Goal: Information Seeking & Learning: Learn about a topic

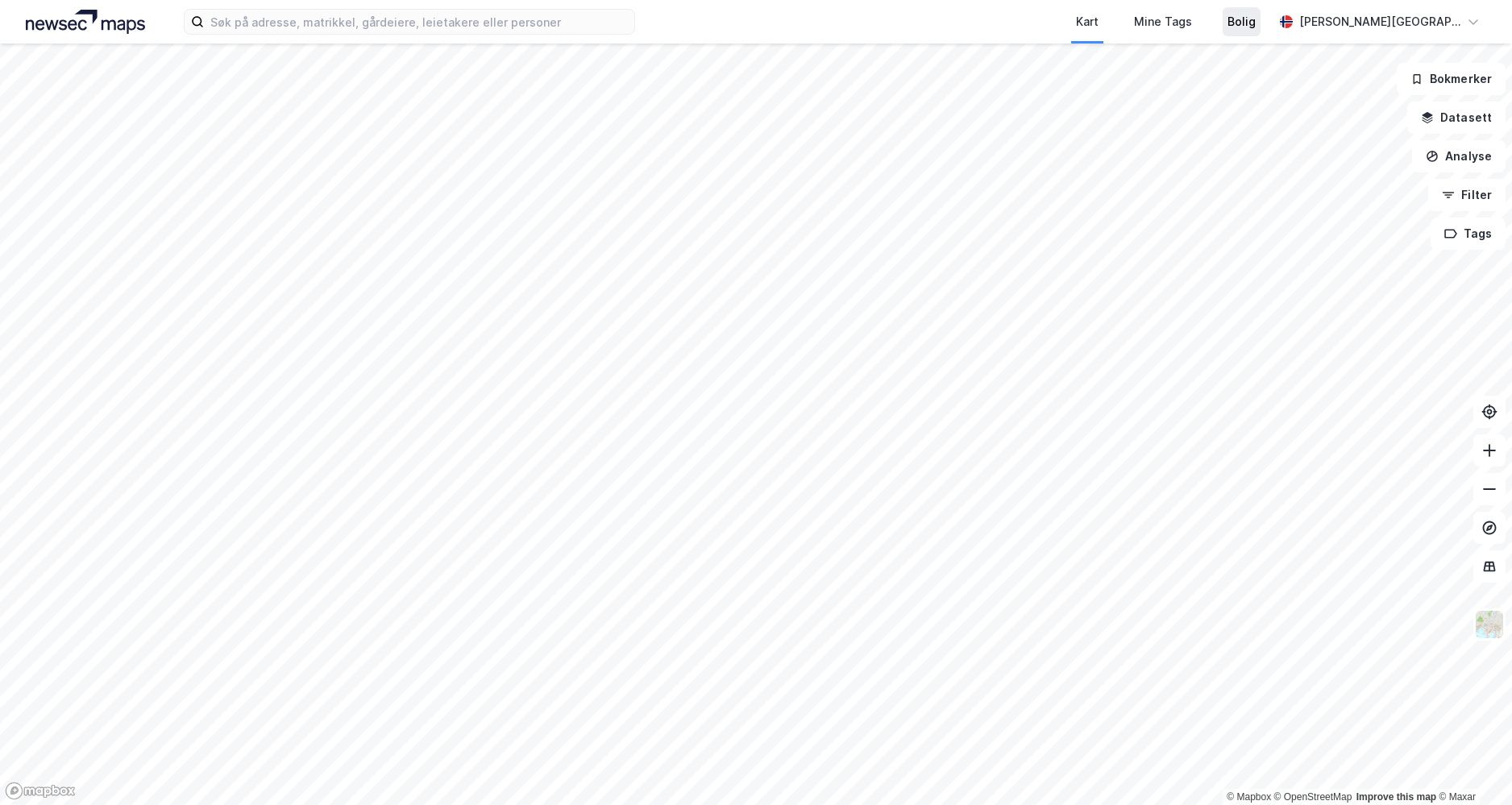
click at [1260, 33] on div "Bolig" at bounding box center [1241, 21] width 38 height 29
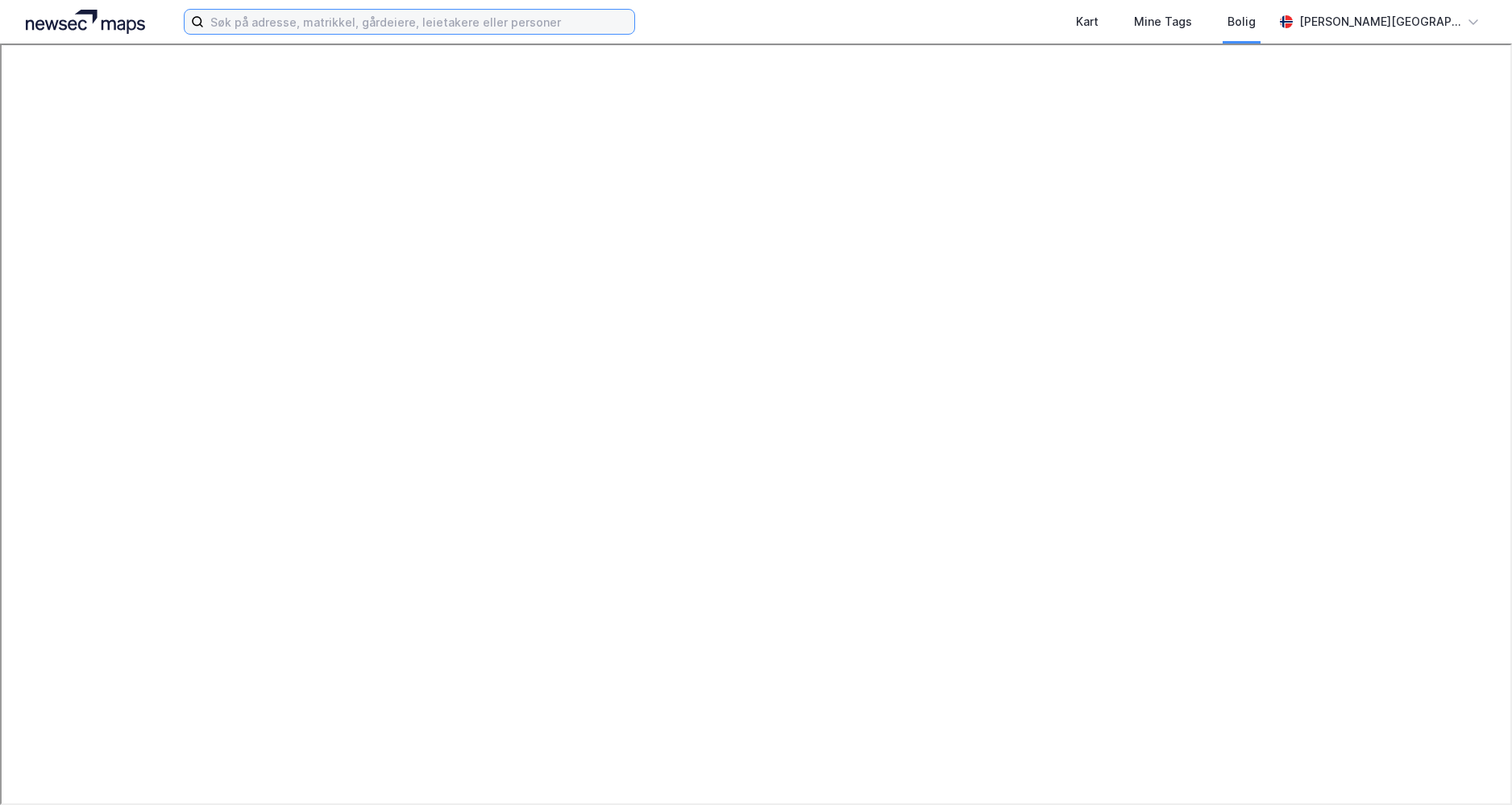
click at [334, 25] on input at bounding box center [419, 21] width 431 height 24
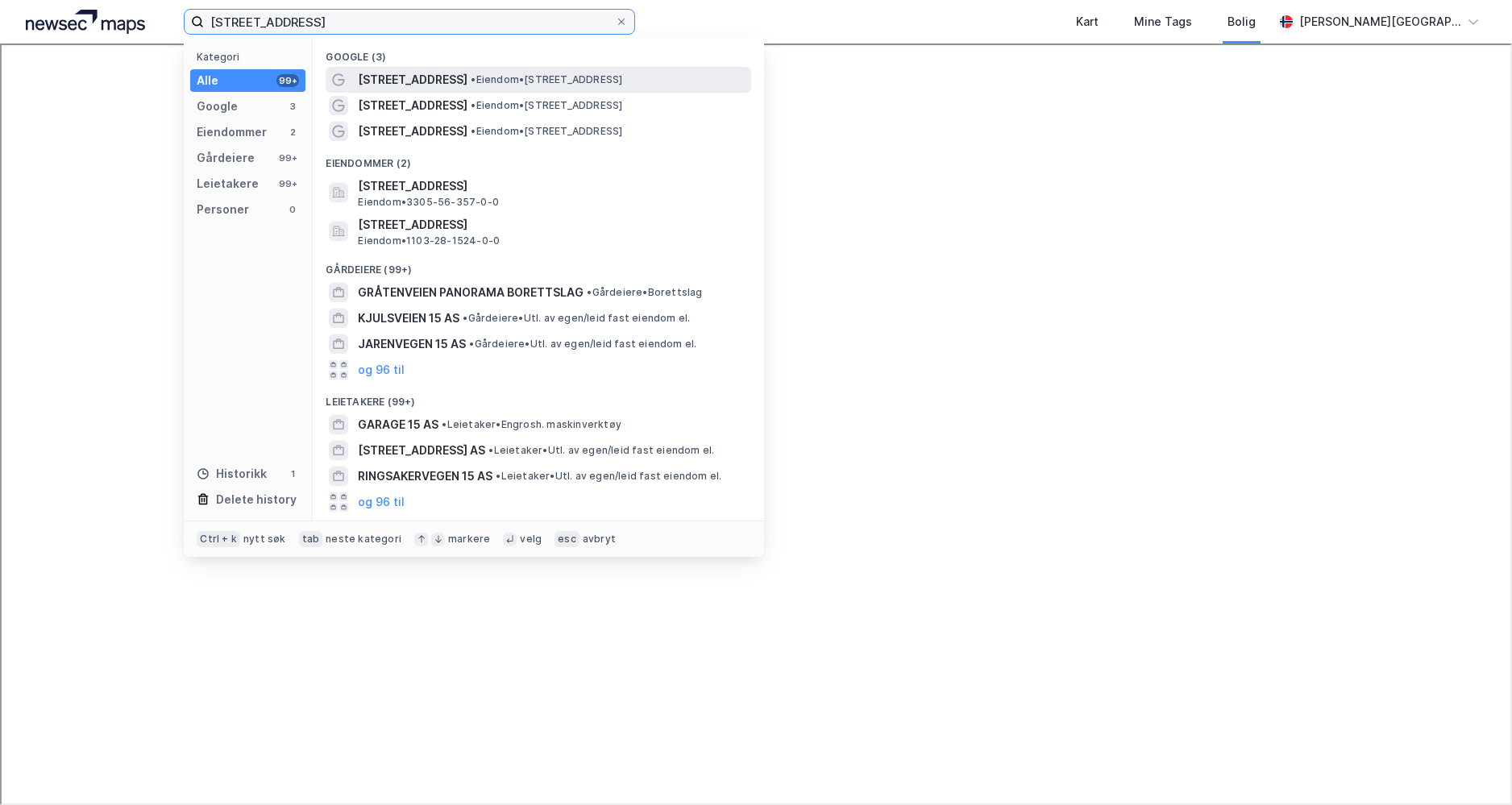
type input "[STREET_ADDRESS]"
click at [498, 78] on span "• Eiendom • [STREET_ADDRESS]" at bounding box center [546, 79] width 151 height 13
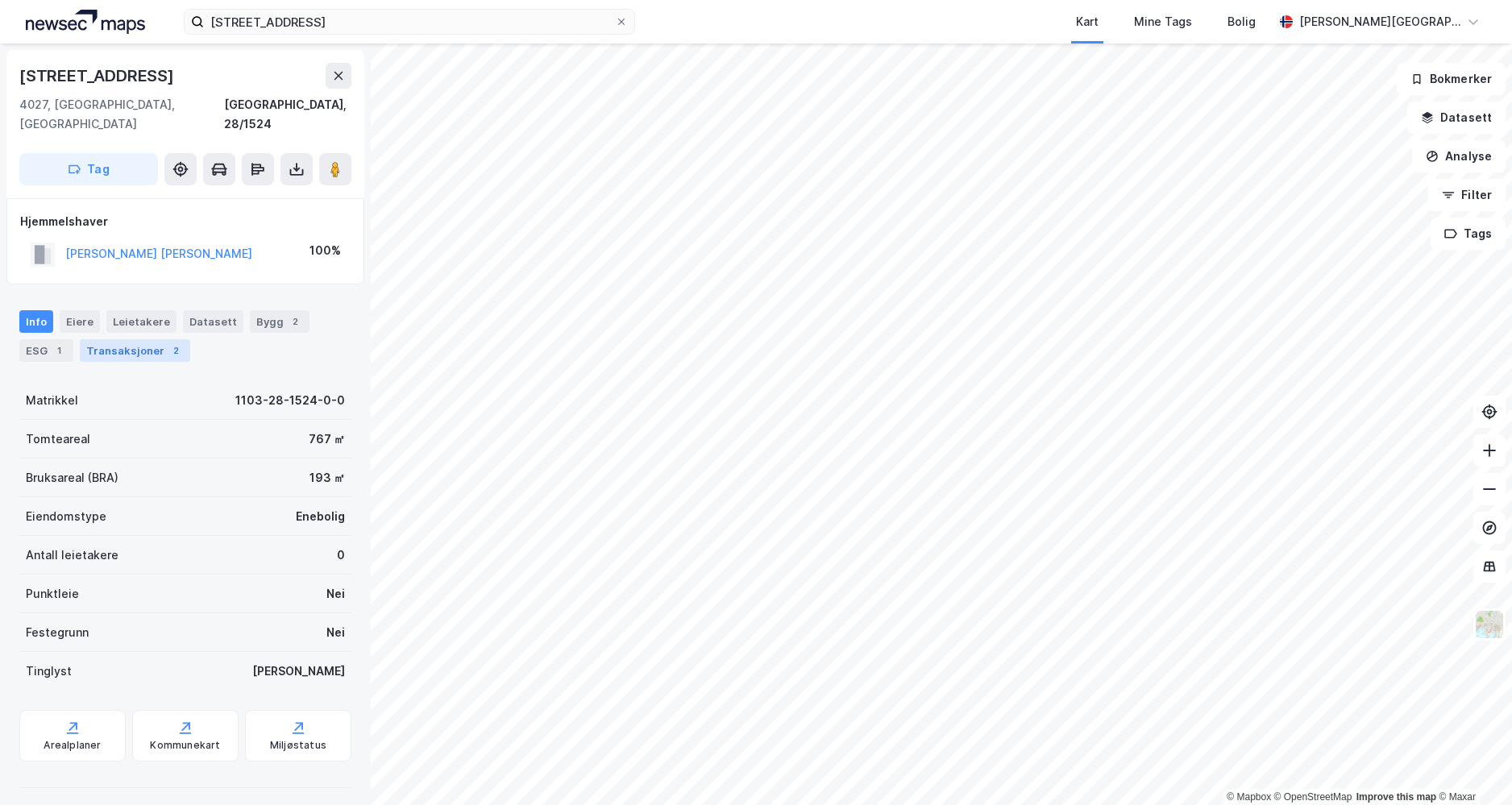
click at [106, 339] on div "Transaksjoner 2" at bounding box center [135, 350] width 110 height 22
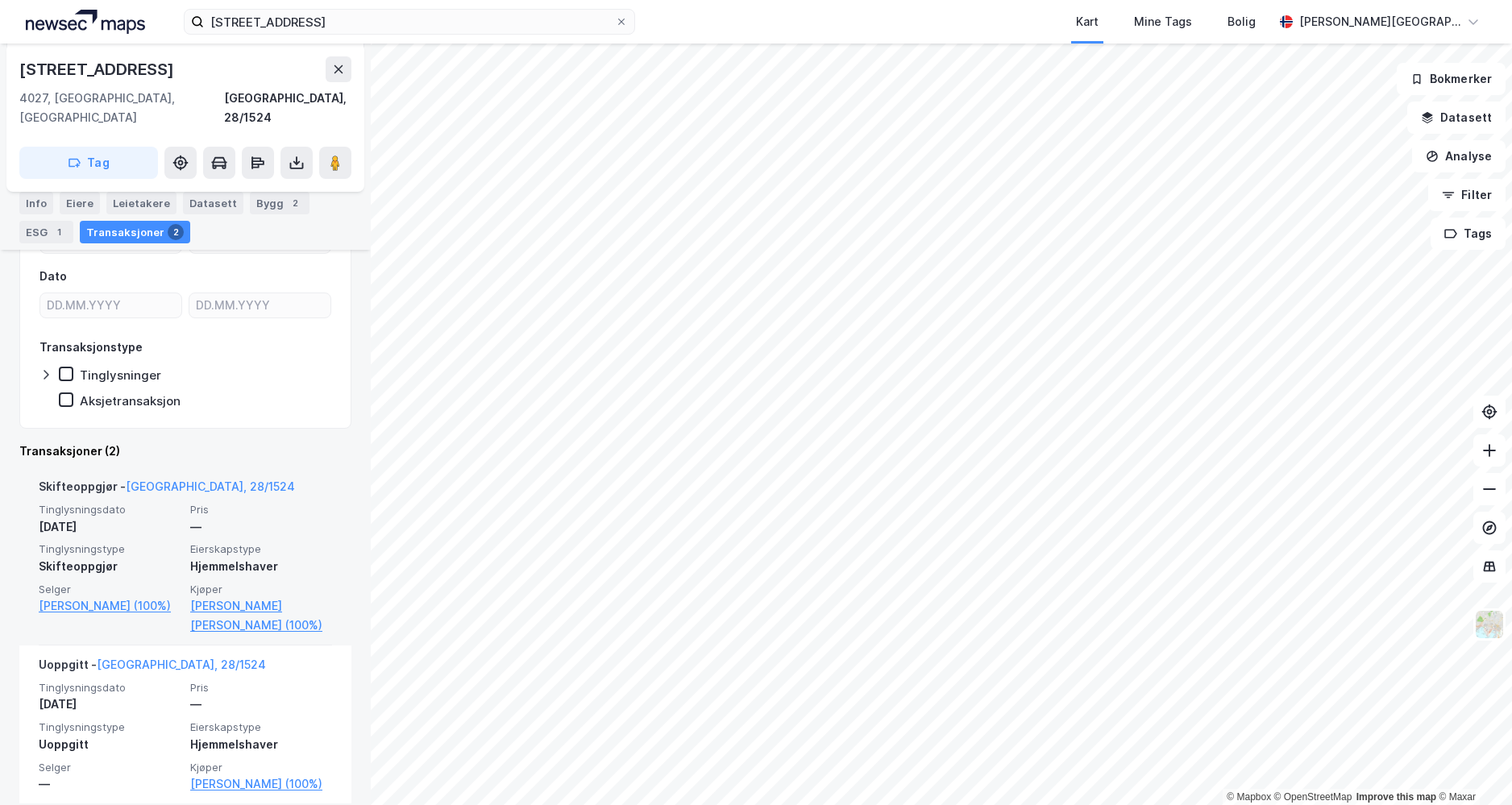
scroll to position [214, 0]
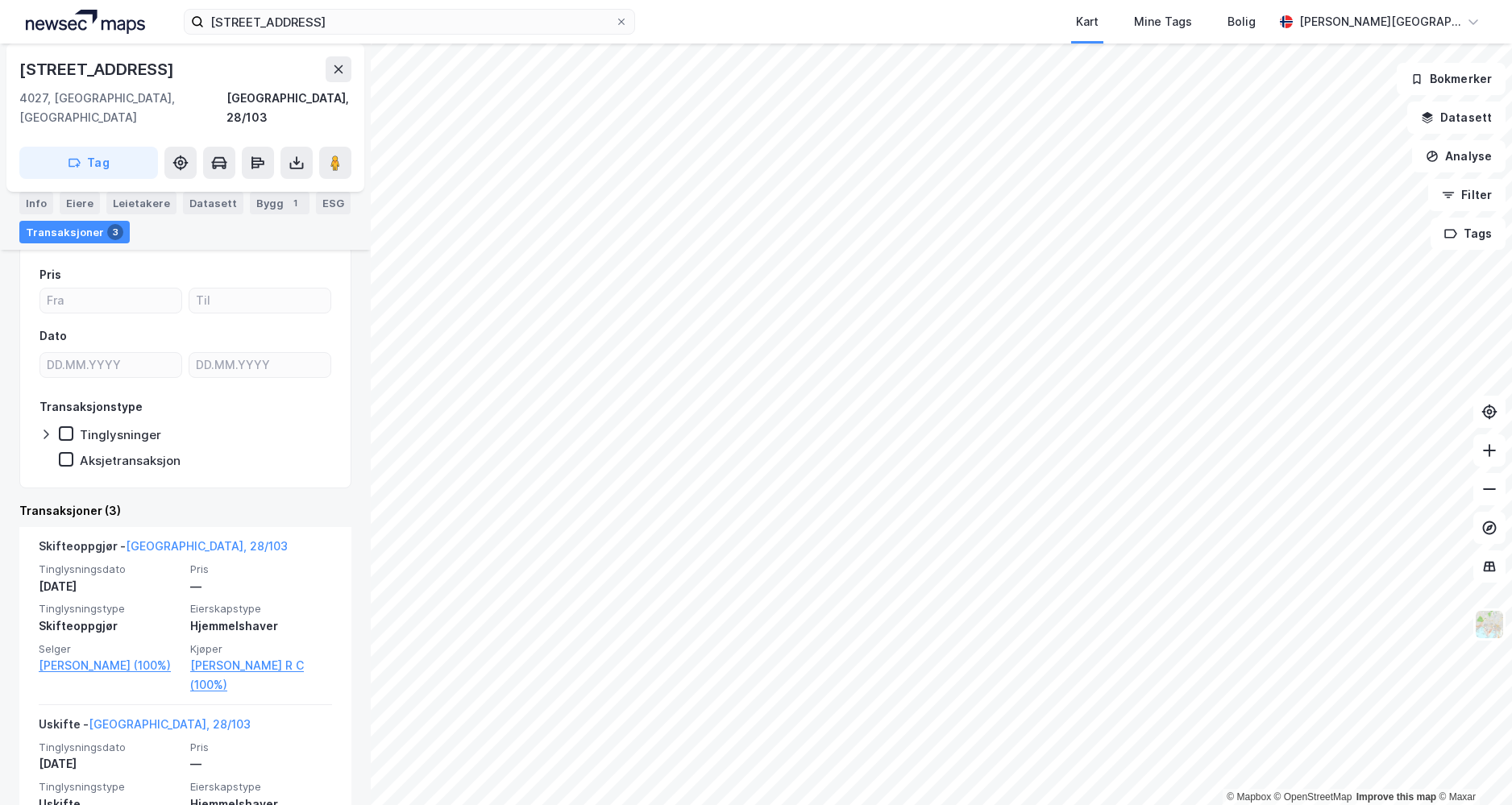
scroll to position [161, 0]
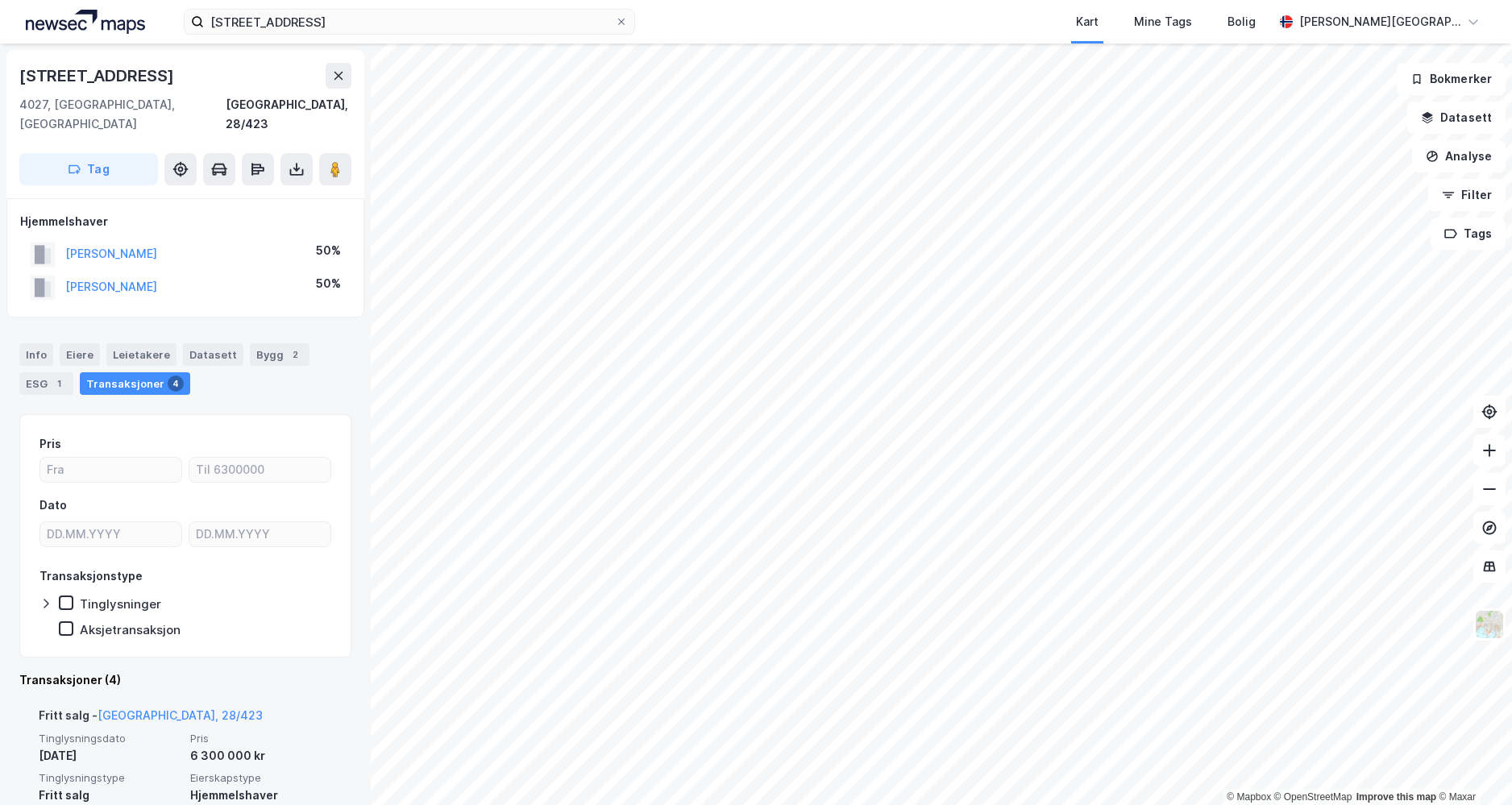
scroll to position [81, 0]
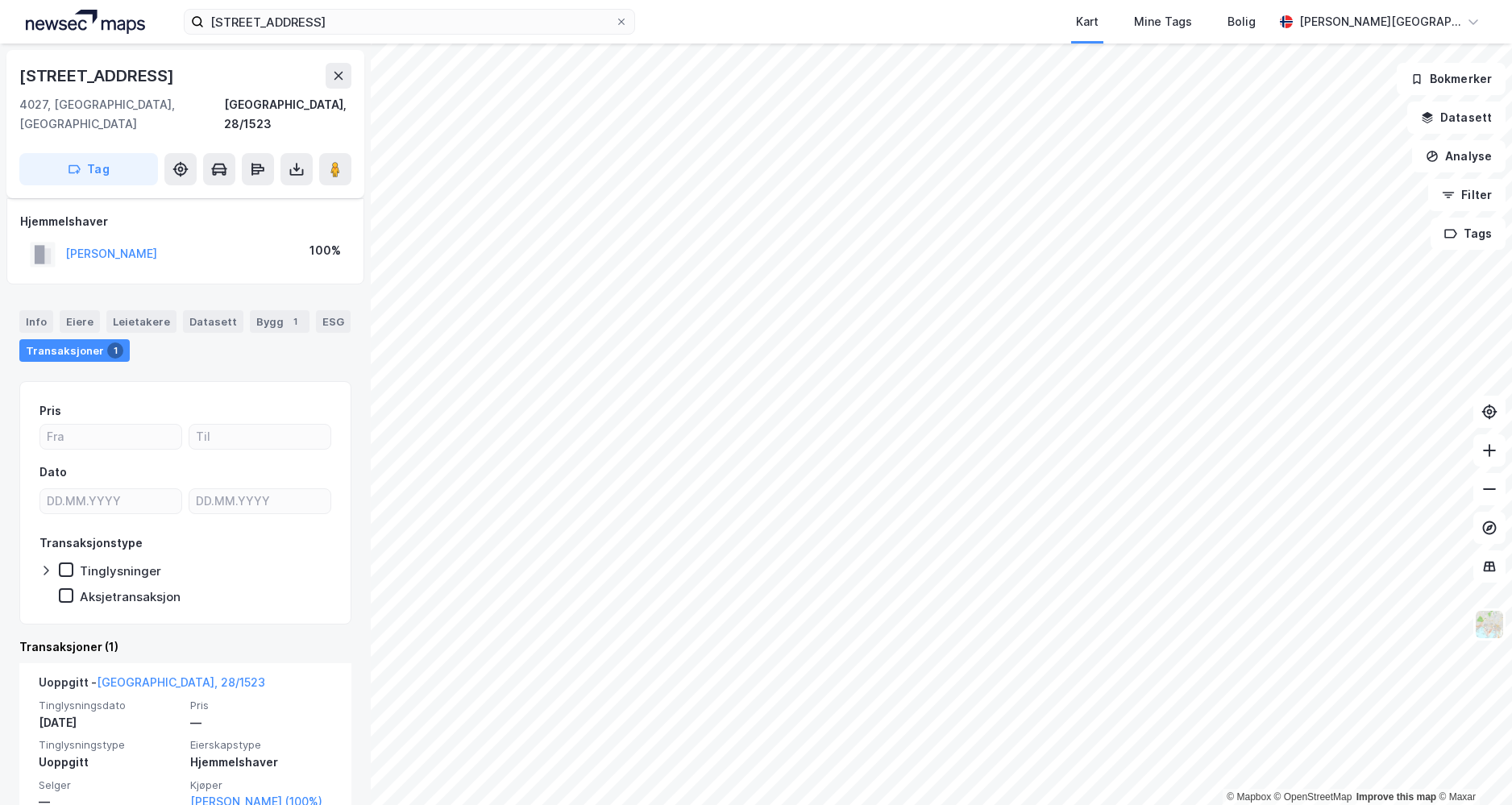
scroll to position [35, 0]
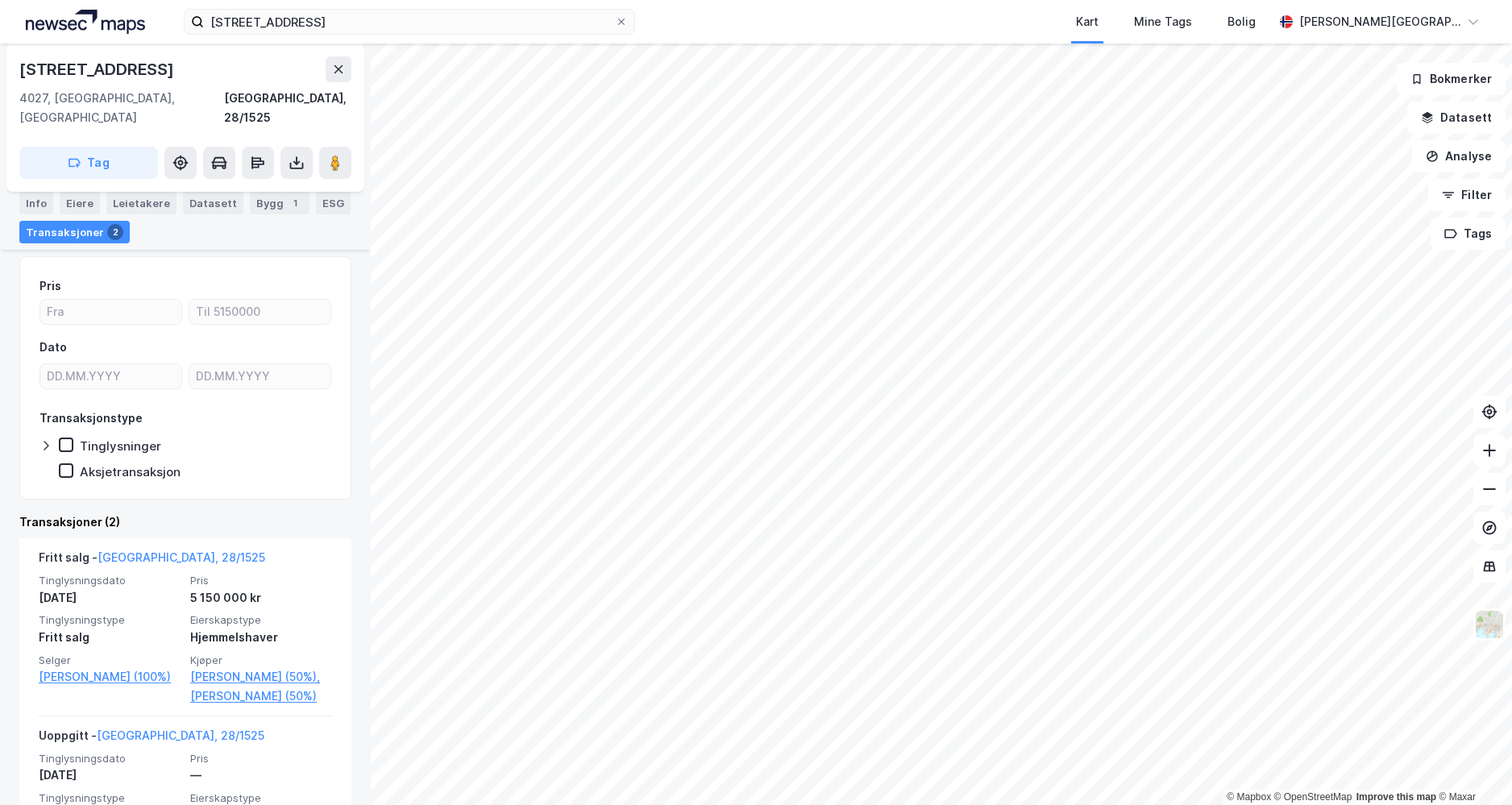
scroll to position [242, 0]
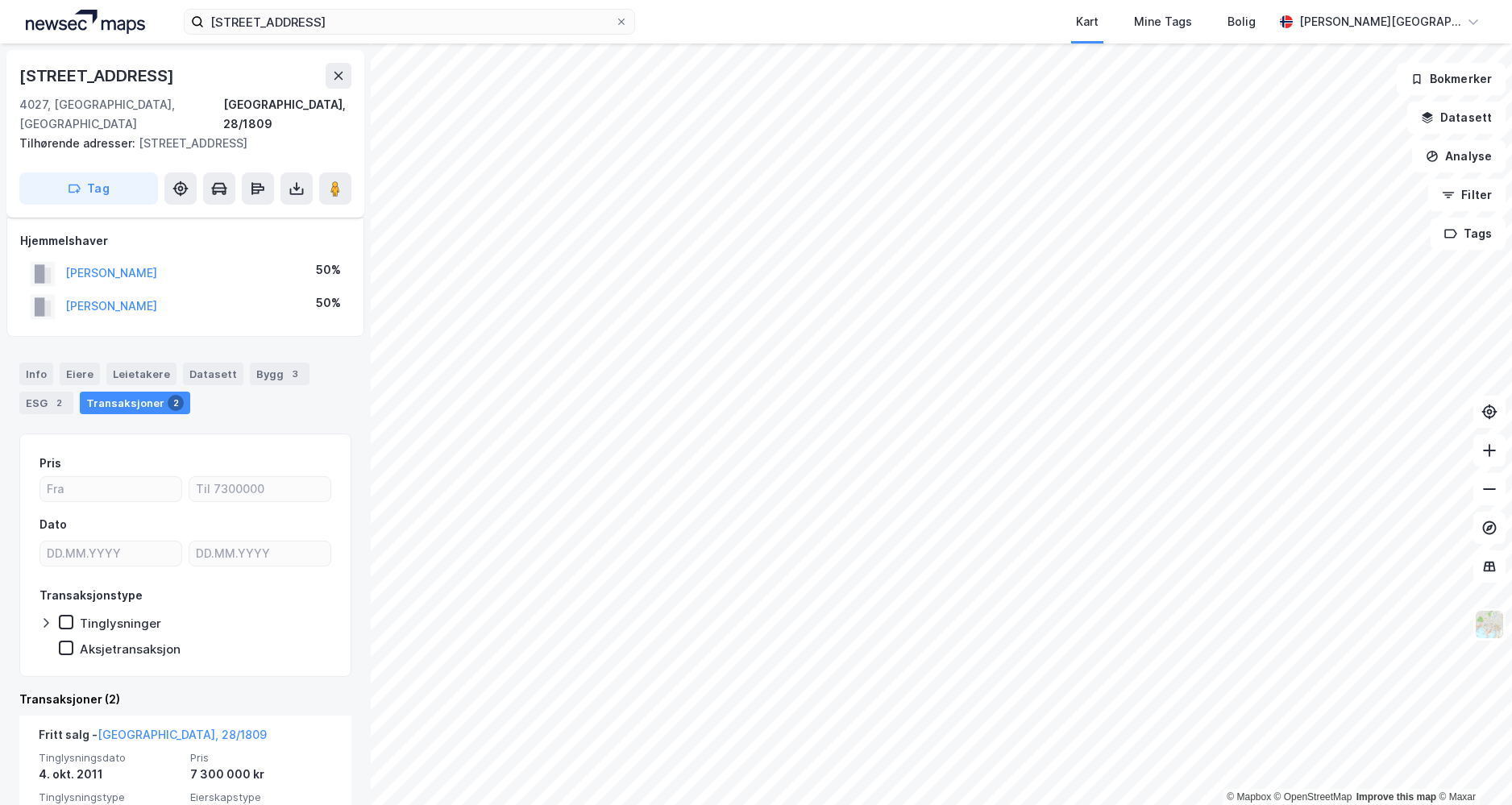
scroll to position [81, 0]
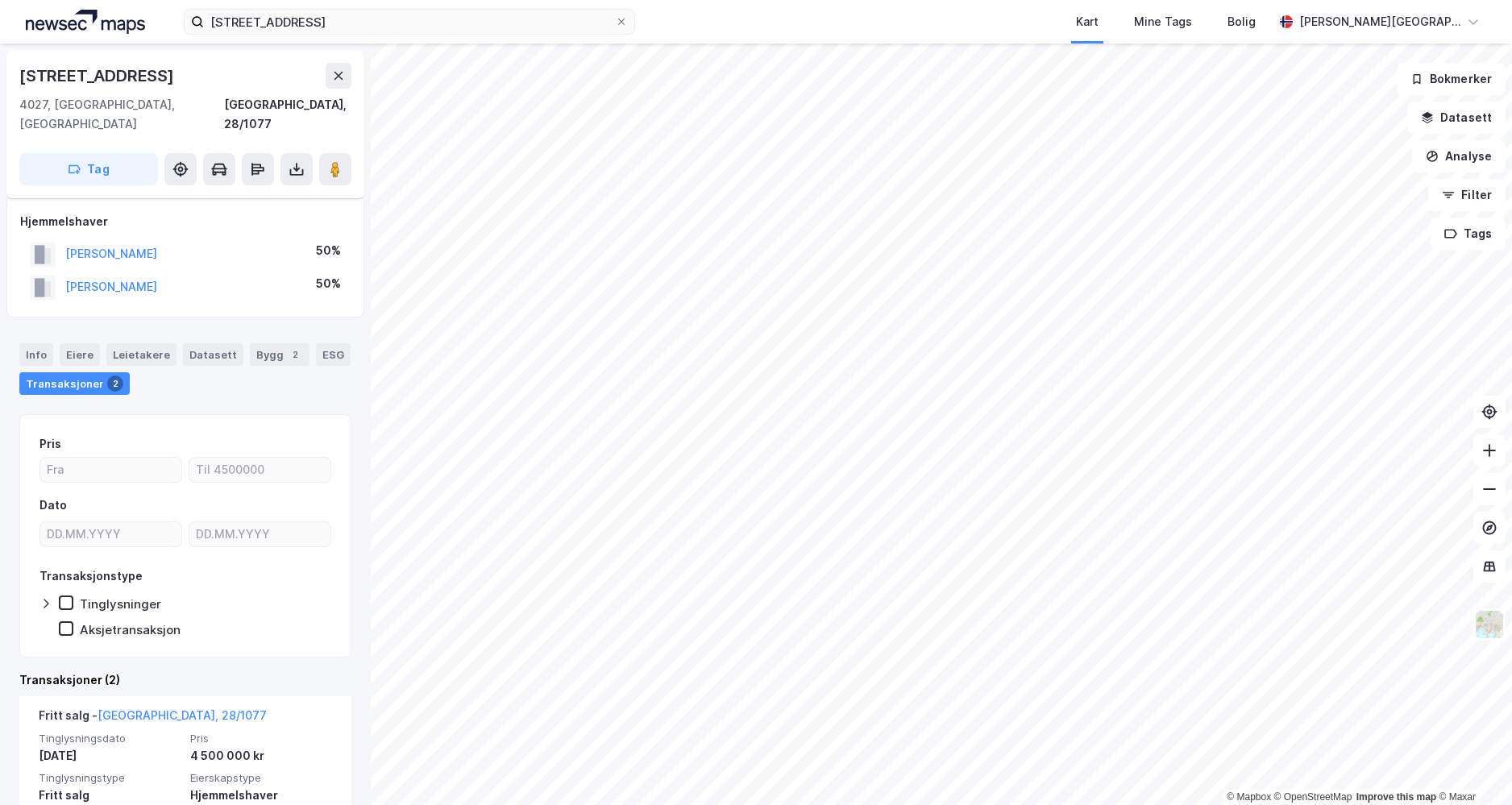
scroll to position [161, 0]
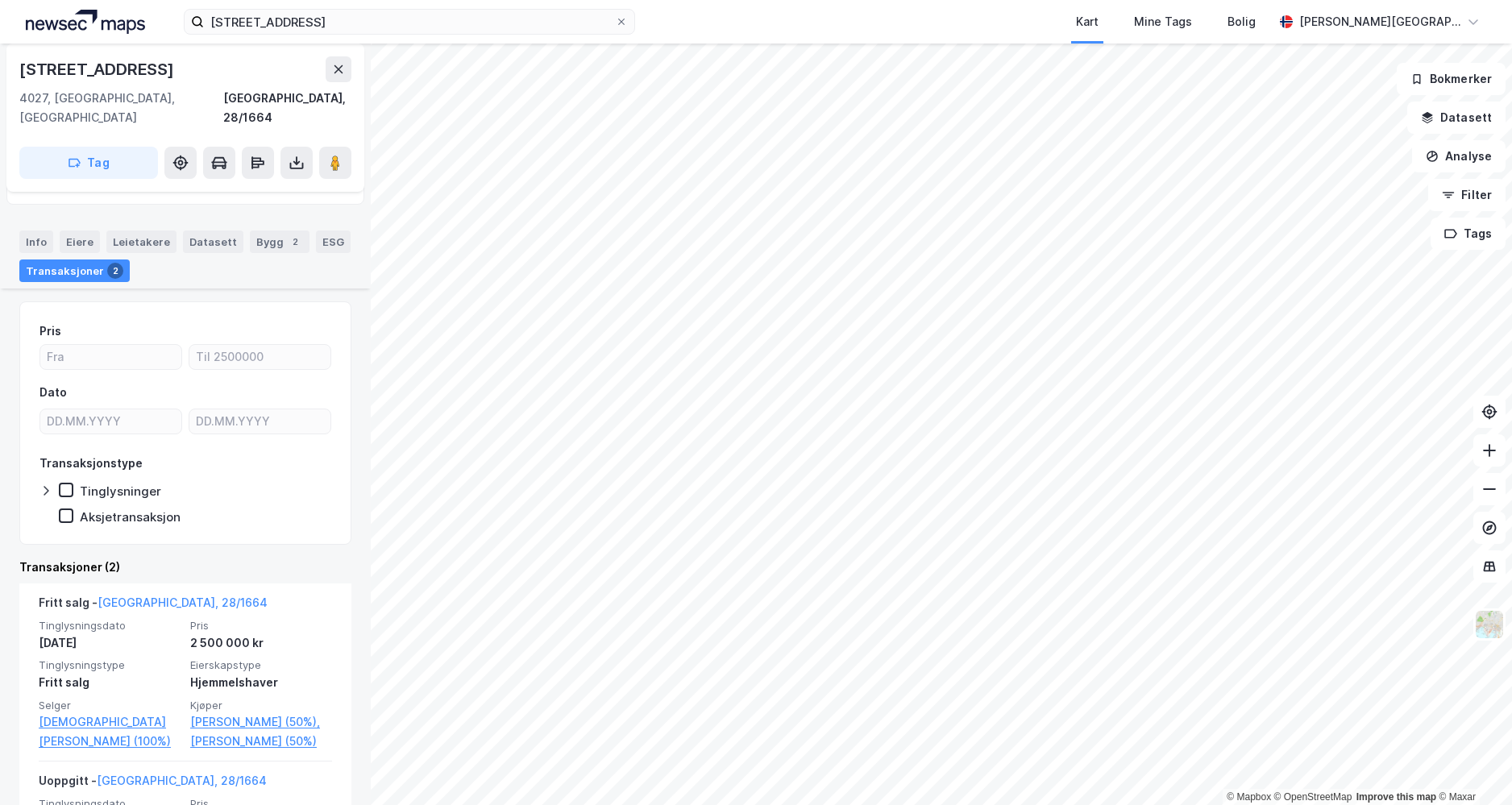
scroll to position [242, 0]
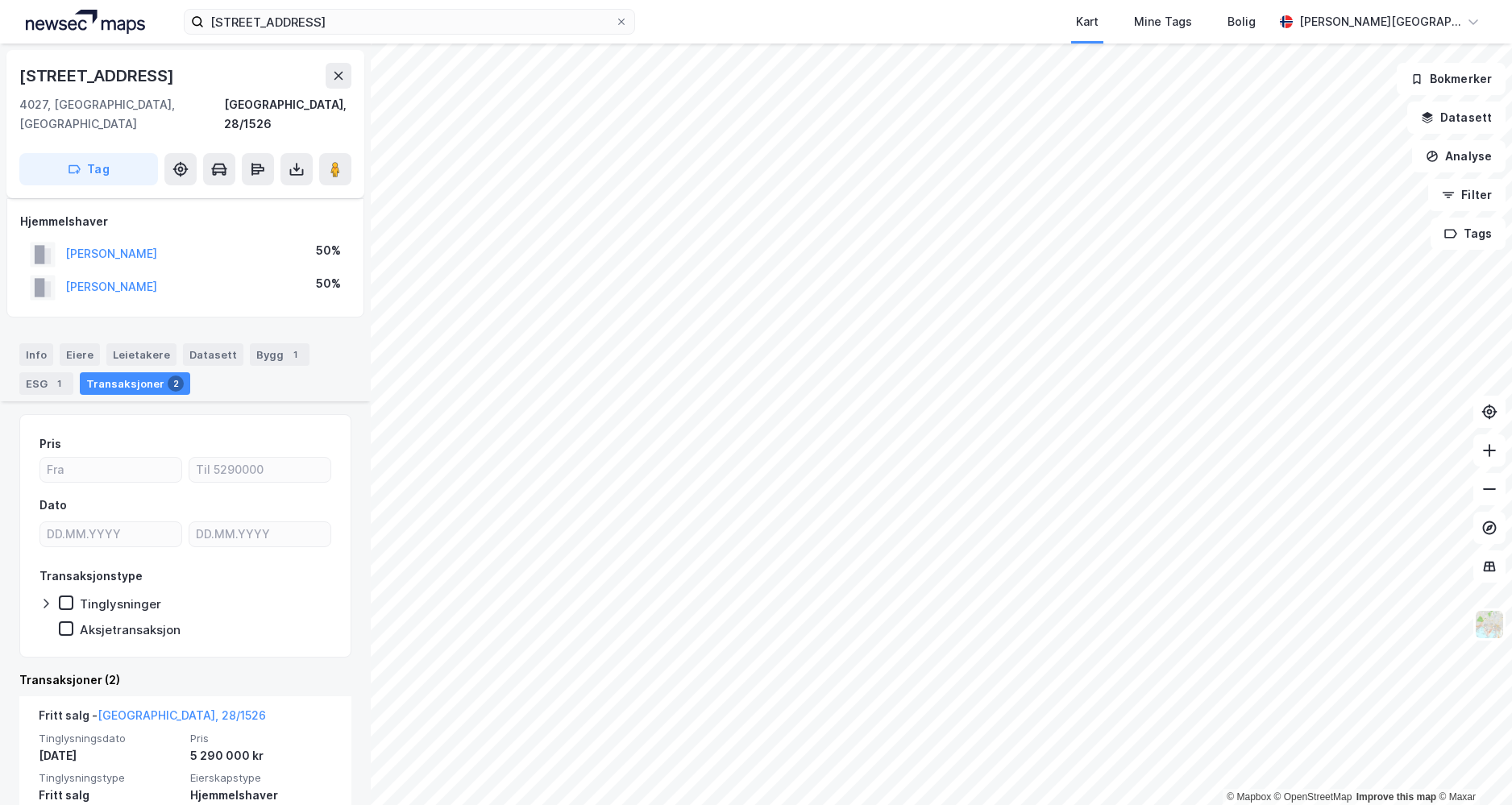
scroll to position [161, 0]
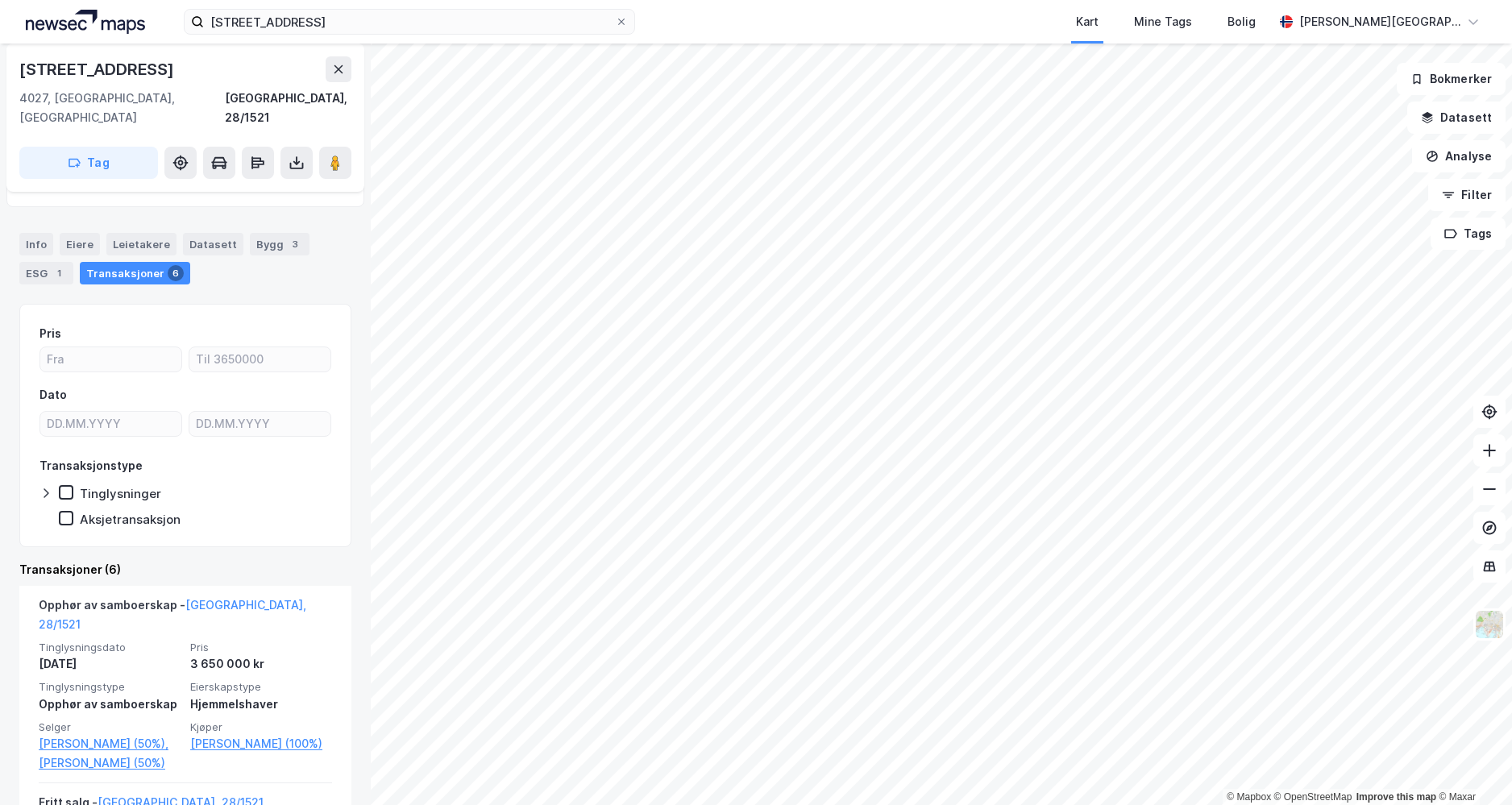
scroll to position [81, 0]
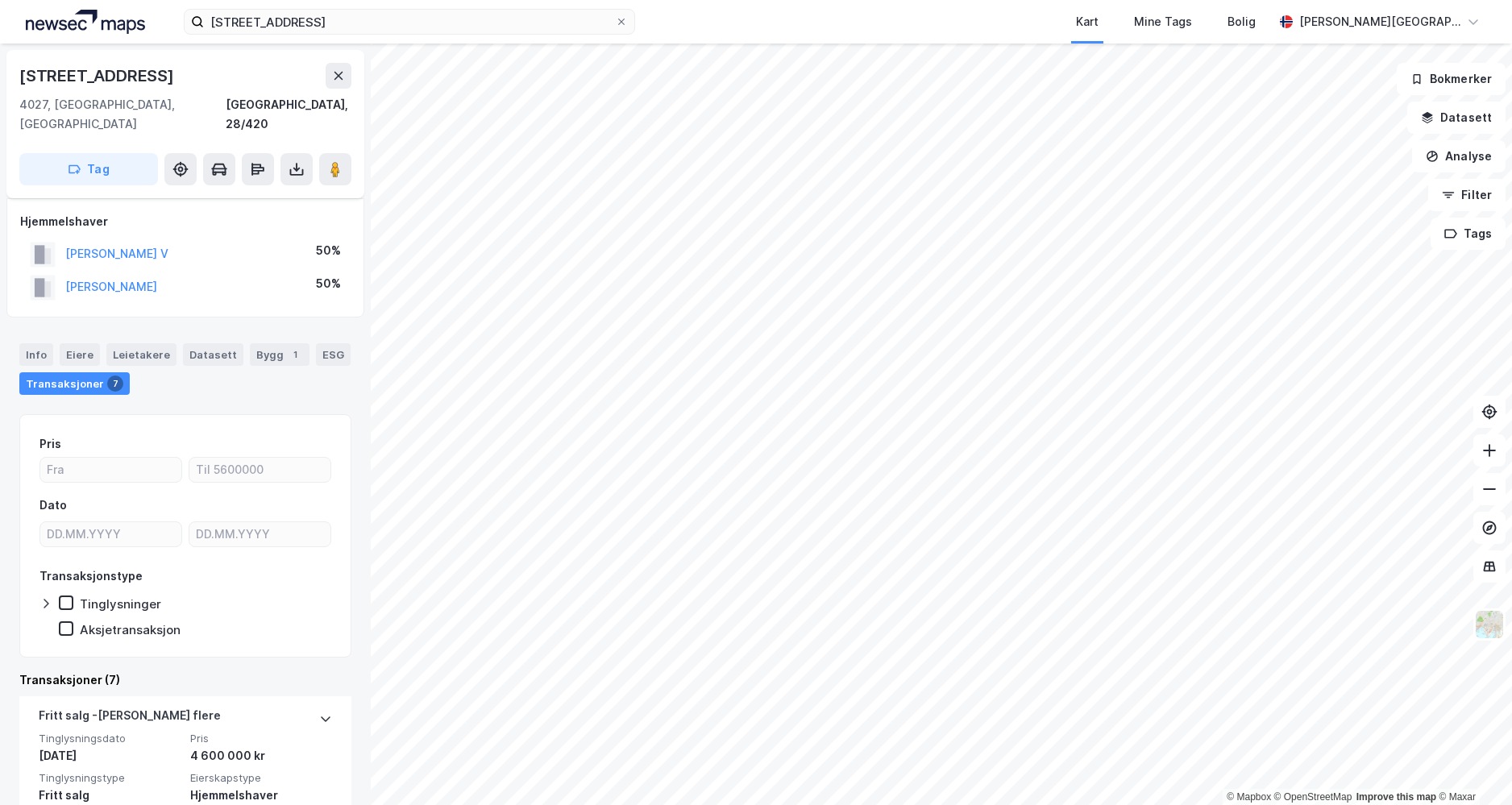
scroll to position [81, 0]
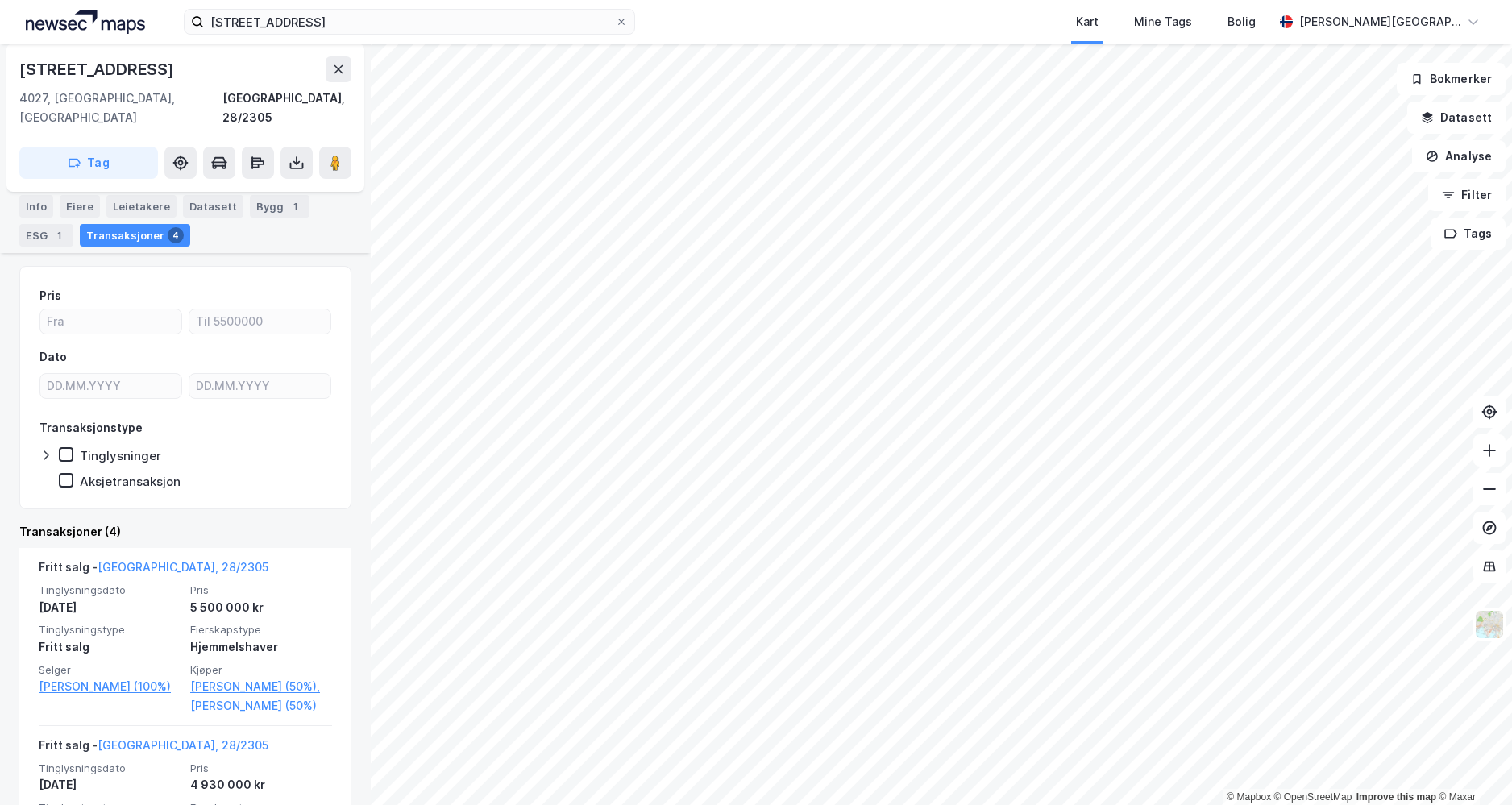
scroll to position [161, 0]
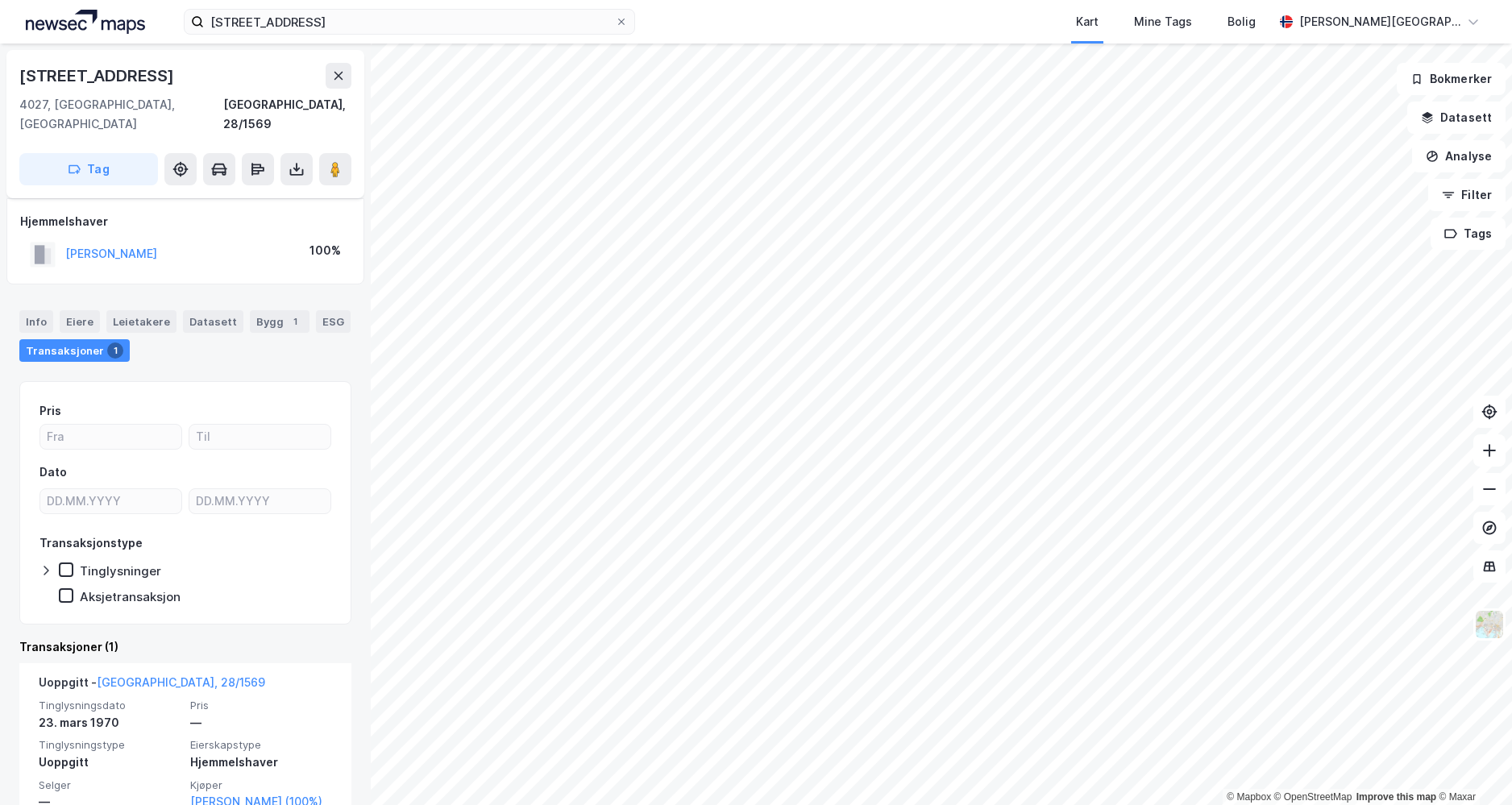
scroll to position [35, 0]
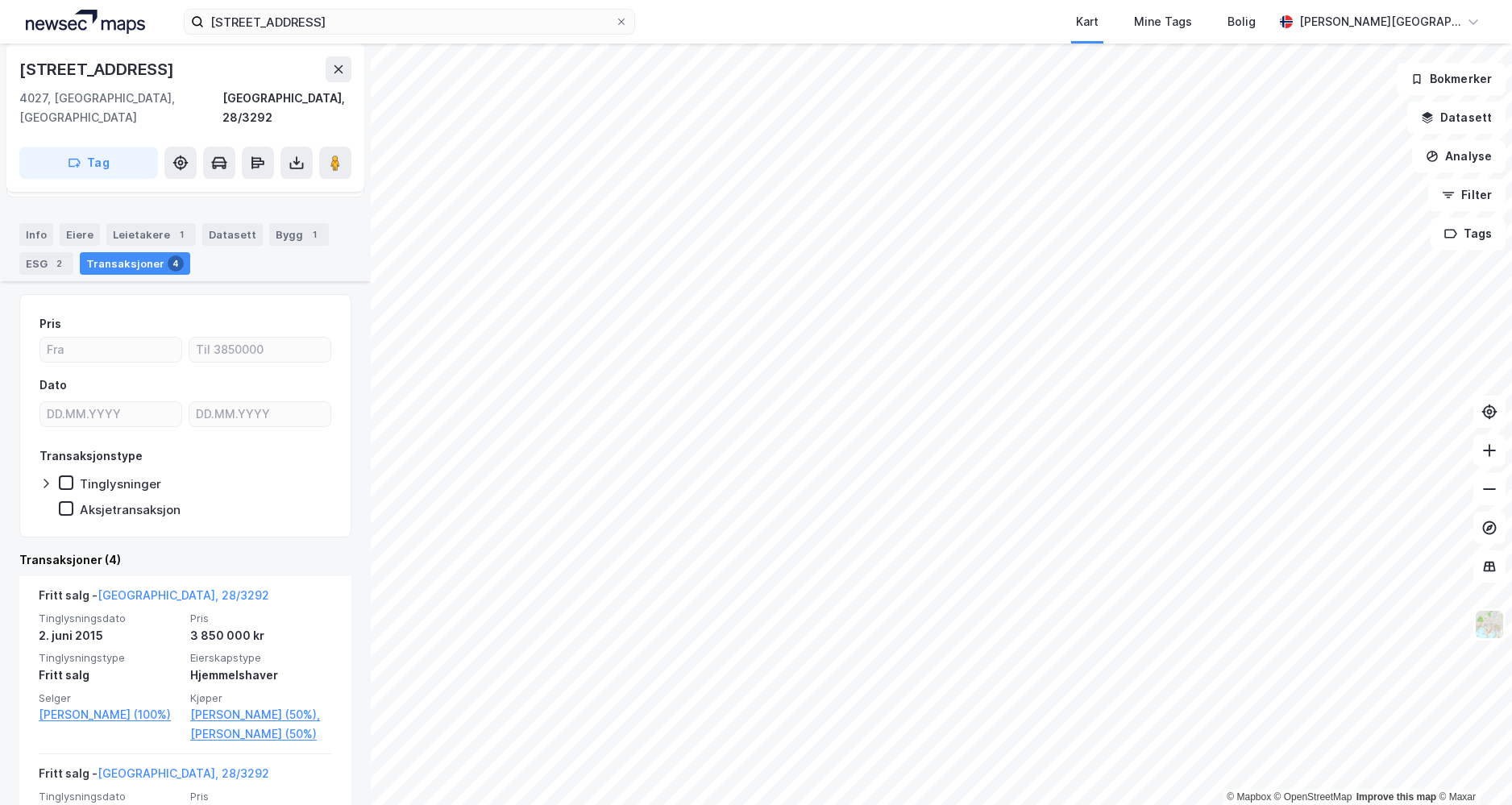
scroll to position [242, 0]
